Goal: Transaction & Acquisition: Subscribe to service/newsletter

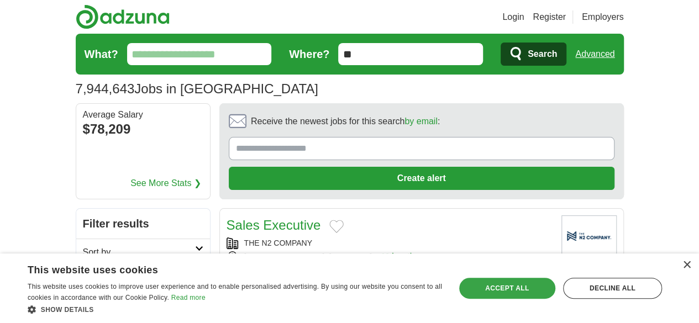
click at [489, 283] on div "Accept all" at bounding box center [507, 288] width 96 height 21
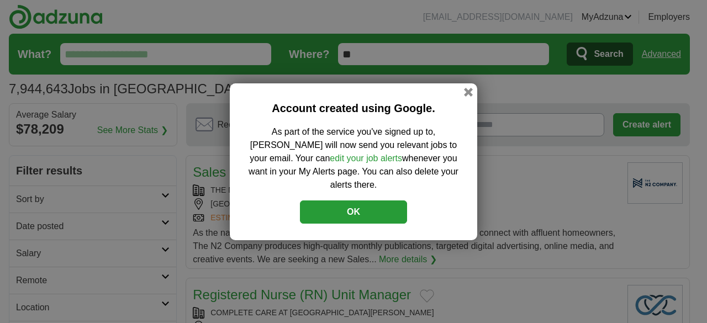
click at [397, 201] on button "OK" at bounding box center [353, 212] width 107 height 23
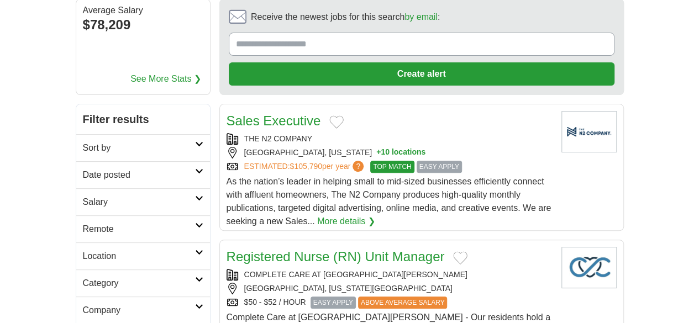
scroll to position [96, 0]
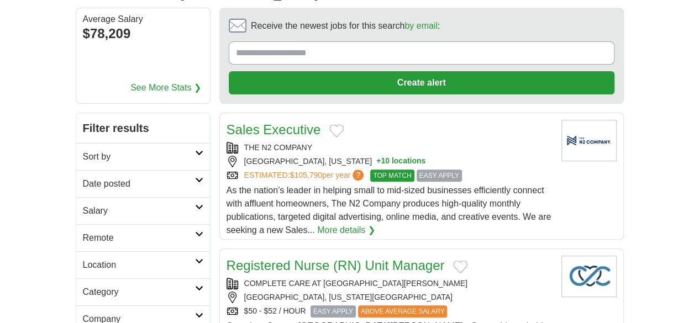
click at [83, 231] on h2 "Remote" at bounding box center [139, 237] width 112 height 13
click at [83, 260] on link "Remote jobs" at bounding box center [108, 264] width 50 height 9
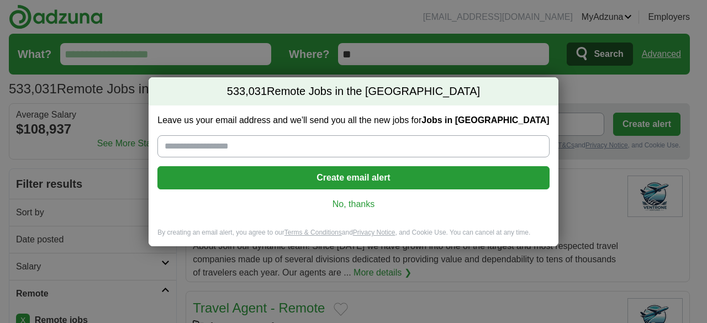
click at [298, 143] on input "Leave us your email address and we'll send you all the new jobs for Jobs in US" at bounding box center [353, 146] width 392 height 22
type input "**********"
click at [251, 180] on button "Create email alert" at bounding box center [353, 177] width 392 height 23
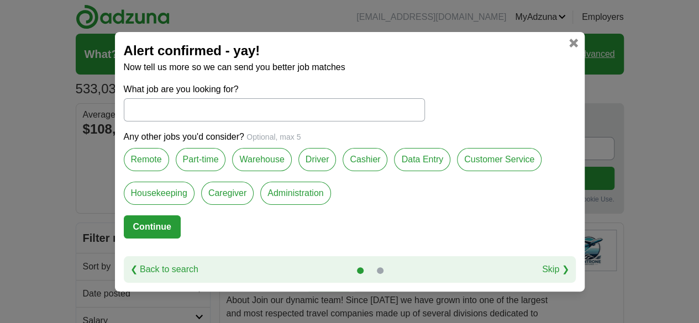
drag, startPoint x: 163, startPoint y: 113, endPoint x: 593, endPoint y: 313, distance: 474.0
click at [164, 113] on input "What job are you looking for?" at bounding box center [274, 109] width 301 height 23
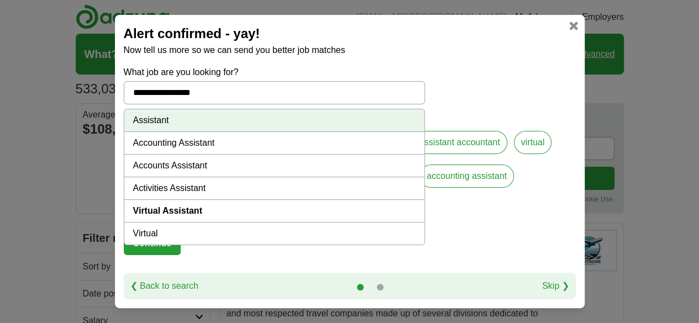
click at [202, 204] on li "Virtual Assistant" at bounding box center [274, 211] width 300 height 23
type input "**********"
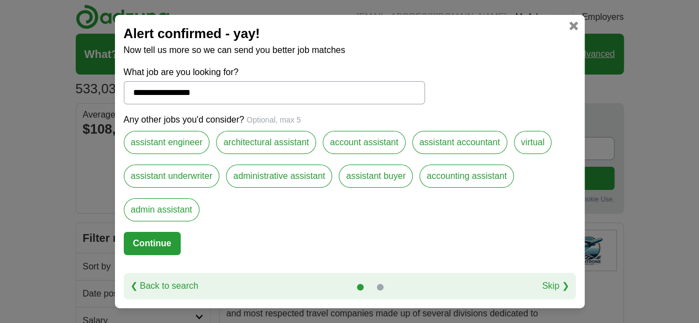
click at [154, 243] on button "Continue" at bounding box center [152, 243] width 57 height 23
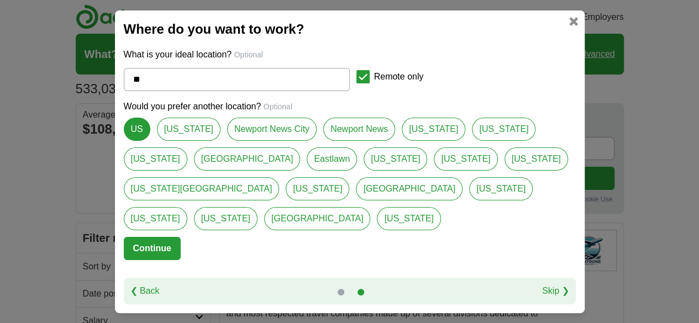
click at [156, 237] on button "Continue" at bounding box center [152, 248] width 57 height 23
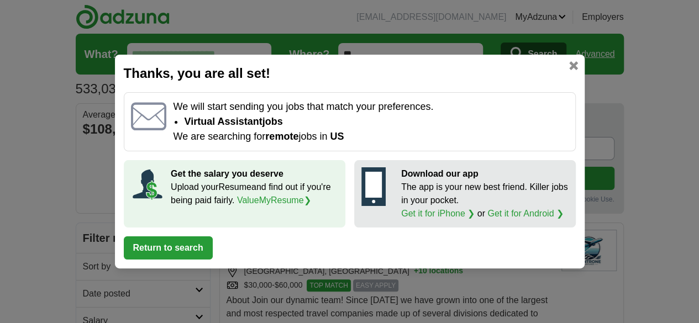
click at [574, 66] on link at bounding box center [573, 65] width 9 height 9
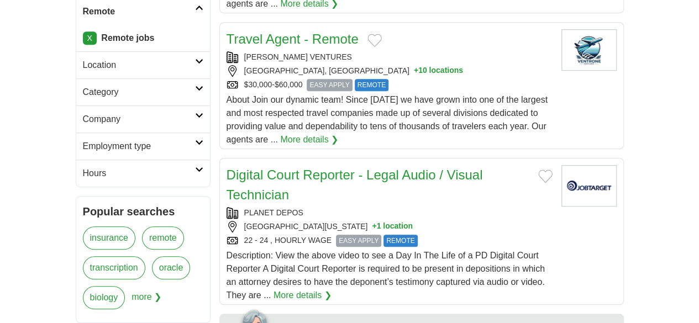
scroll to position [334, 0]
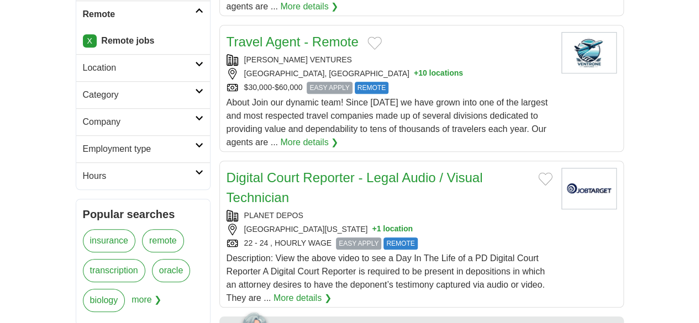
click at [142, 229] on link "remote" at bounding box center [163, 240] width 42 height 23
